Goal: Information Seeking & Learning: Learn about a topic

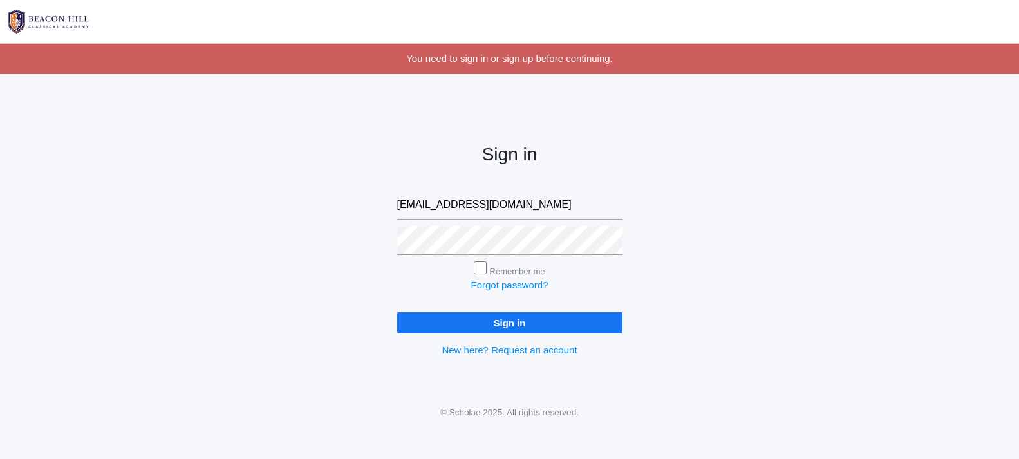
type input "[EMAIL_ADDRESS][DOMAIN_NAME]"
click at [492, 319] on input "Sign in" at bounding box center [509, 322] width 225 height 21
click at [674, 232] on div "Sign in [EMAIL_ADDRESS][DOMAIN_NAME] Remember me Forgot password? Sign in New h…" at bounding box center [509, 240] width 1019 height 300
click at [520, 322] on input "Sign in" at bounding box center [509, 322] width 225 height 21
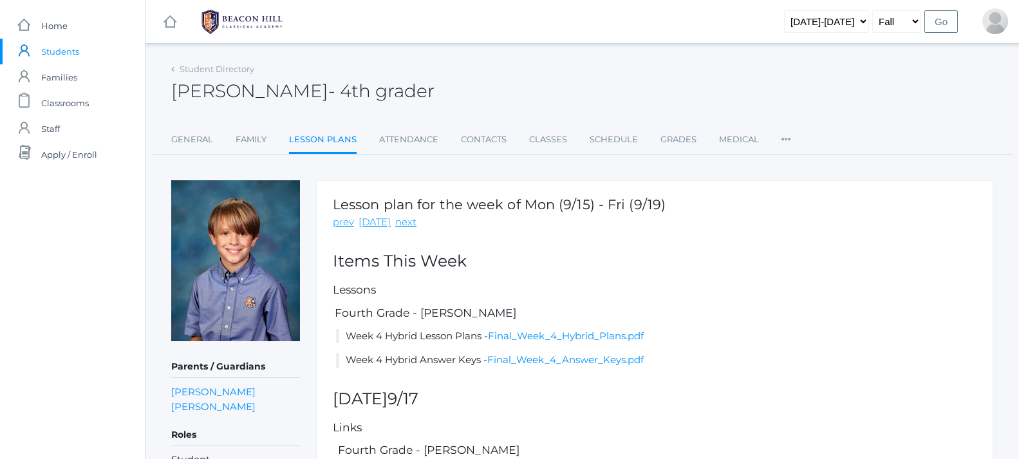
click at [325, 136] on link "Lesson Plans" at bounding box center [323, 141] width 68 height 28
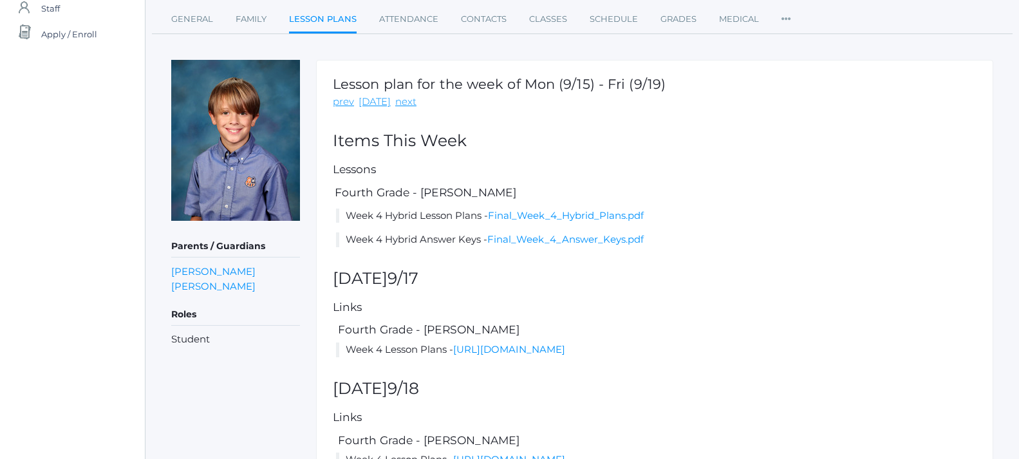
scroll to position [124, 0]
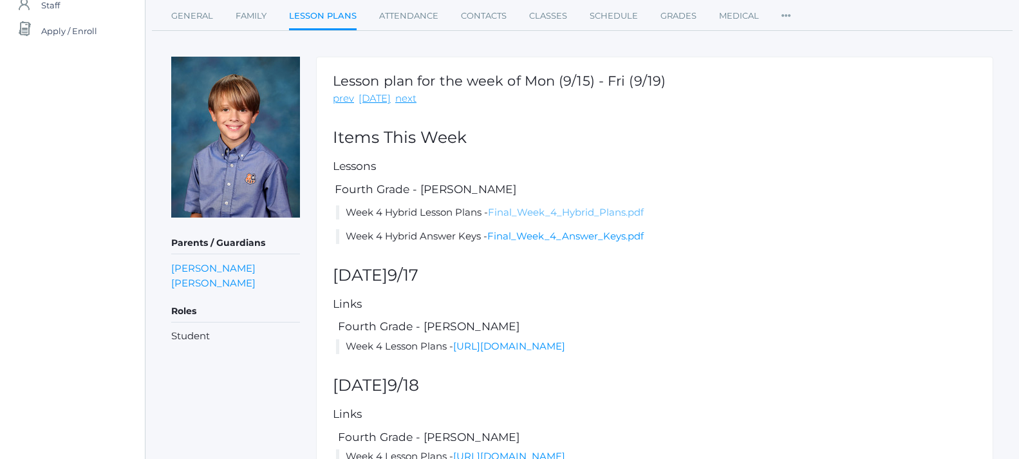
click at [593, 208] on link "Final_Week_4_Hybrid_Plans.pdf" at bounding box center [566, 212] width 156 height 12
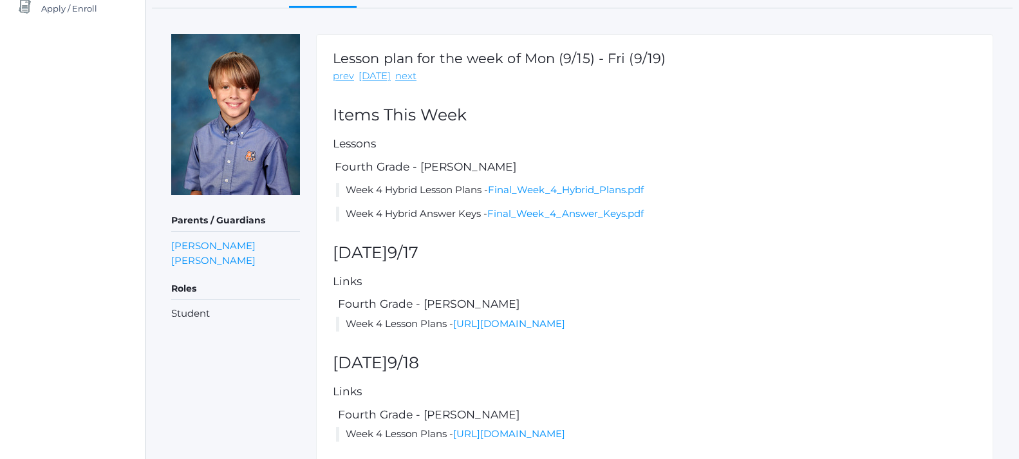
scroll to position [147, 0]
click at [192, 246] on link "Garrett Crosby" at bounding box center [213, 244] width 84 height 15
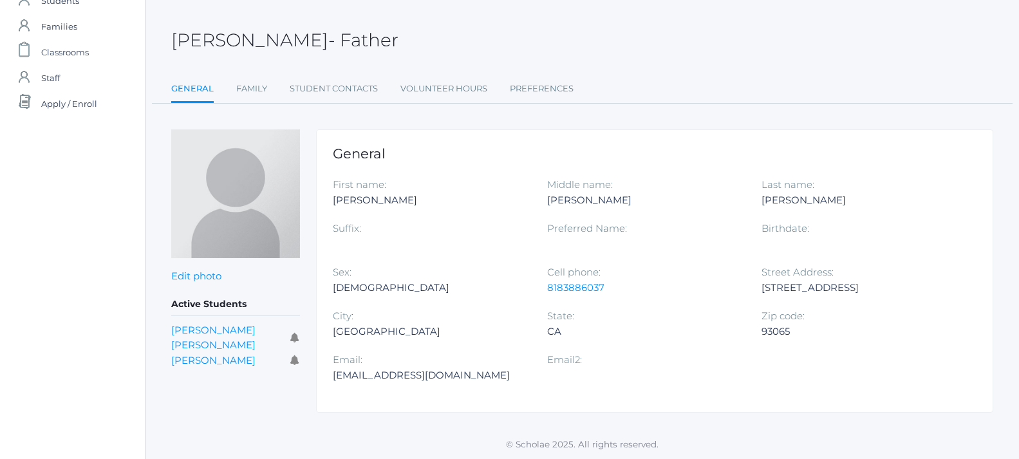
scroll to position [50, 0]
click at [213, 328] on link "Austen Crosby" at bounding box center [213, 338] width 84 height 28
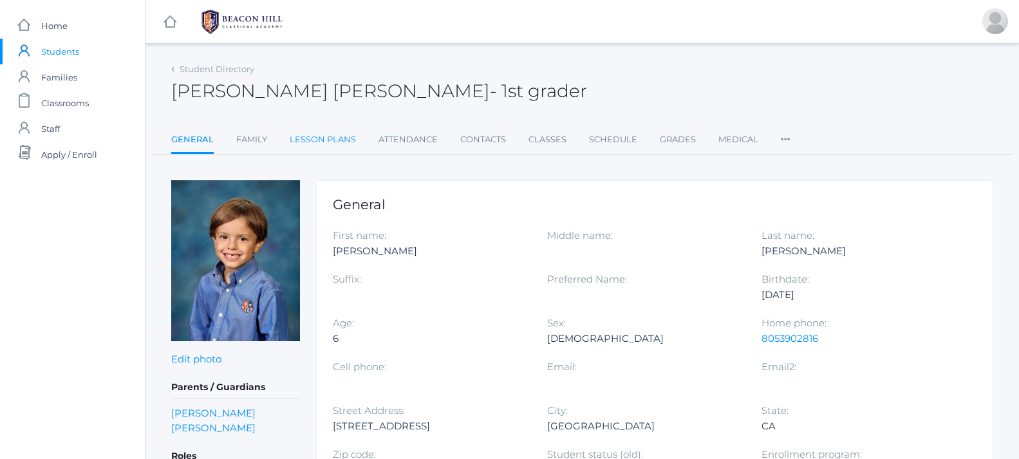
click at [331, 141] on link "Lesson Plans" at bounding box center [323, 140] width 66 height 26
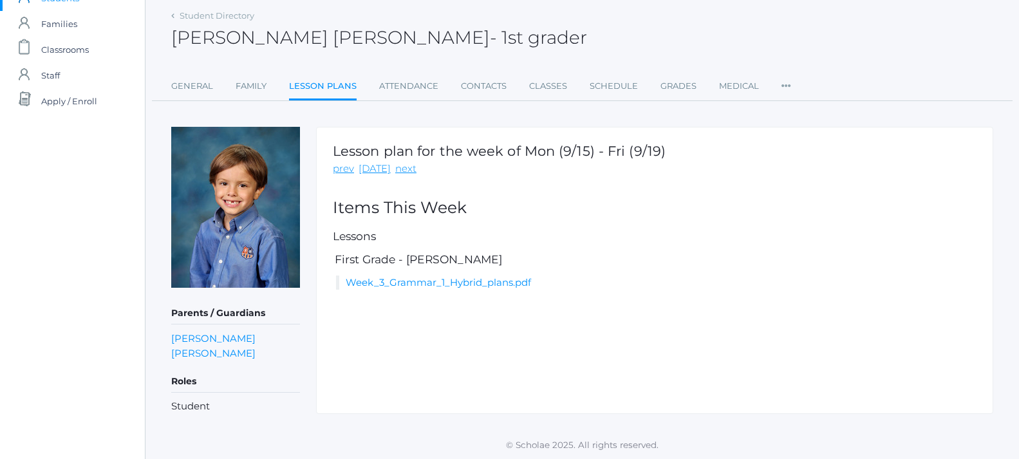
scroll to position [53, 0]
click at [479, 282] on link "Week_3_Grammar_1_Hybrid_plans.pdf" at bounding box center [438, 283] width 185 height 12
